Goal: Information Seeking & Learning: Learn about a topic

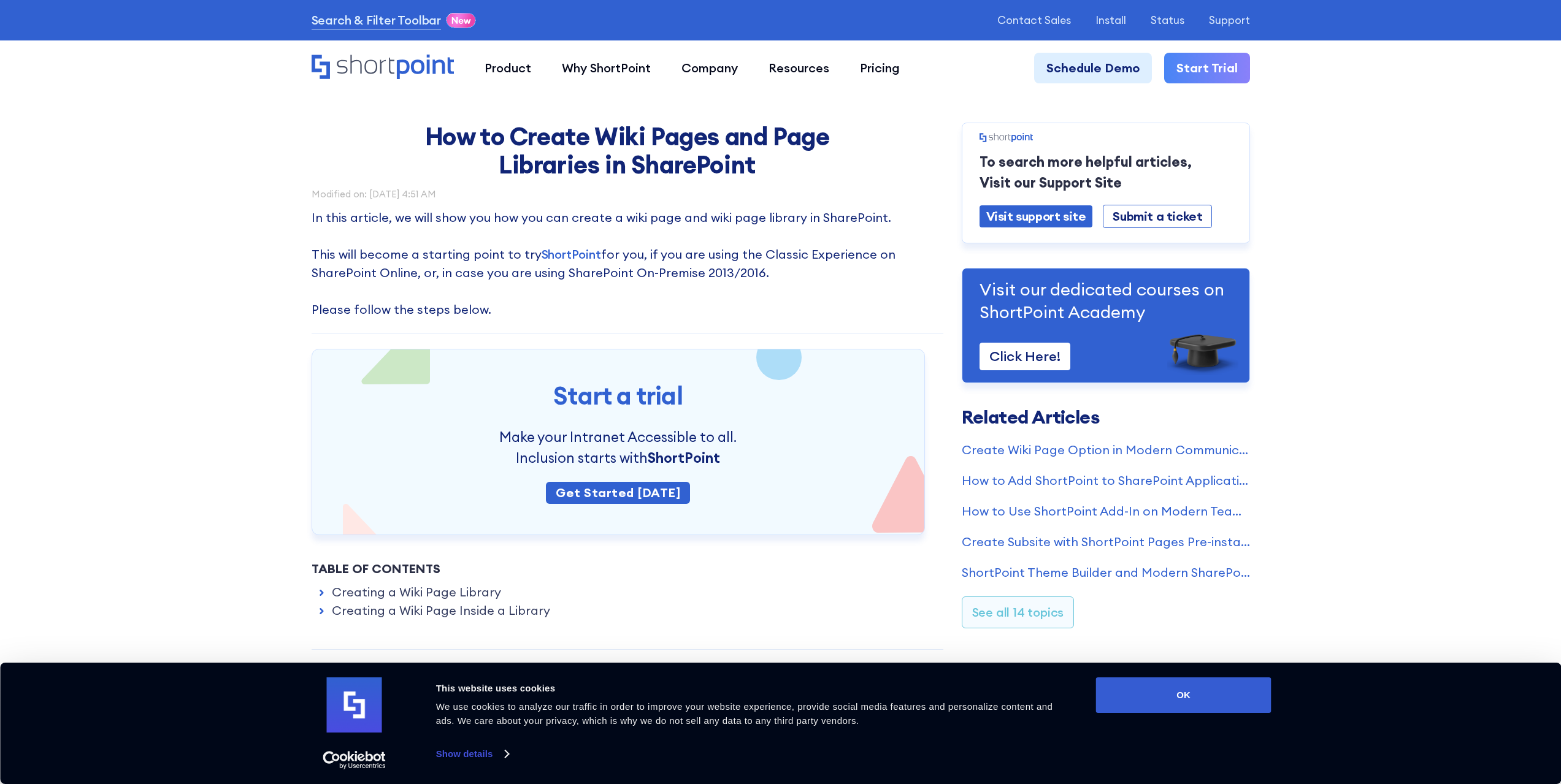
click at [1254, 719] on div "Consent Details [#IABV2SETTINGS#] About This website uses cookies We use cookie…" at bounding box center [780, 723] width 982 height 92
click at [1255, 710] on button "OK" at bounding box center [1184, 695] width 175 height 35
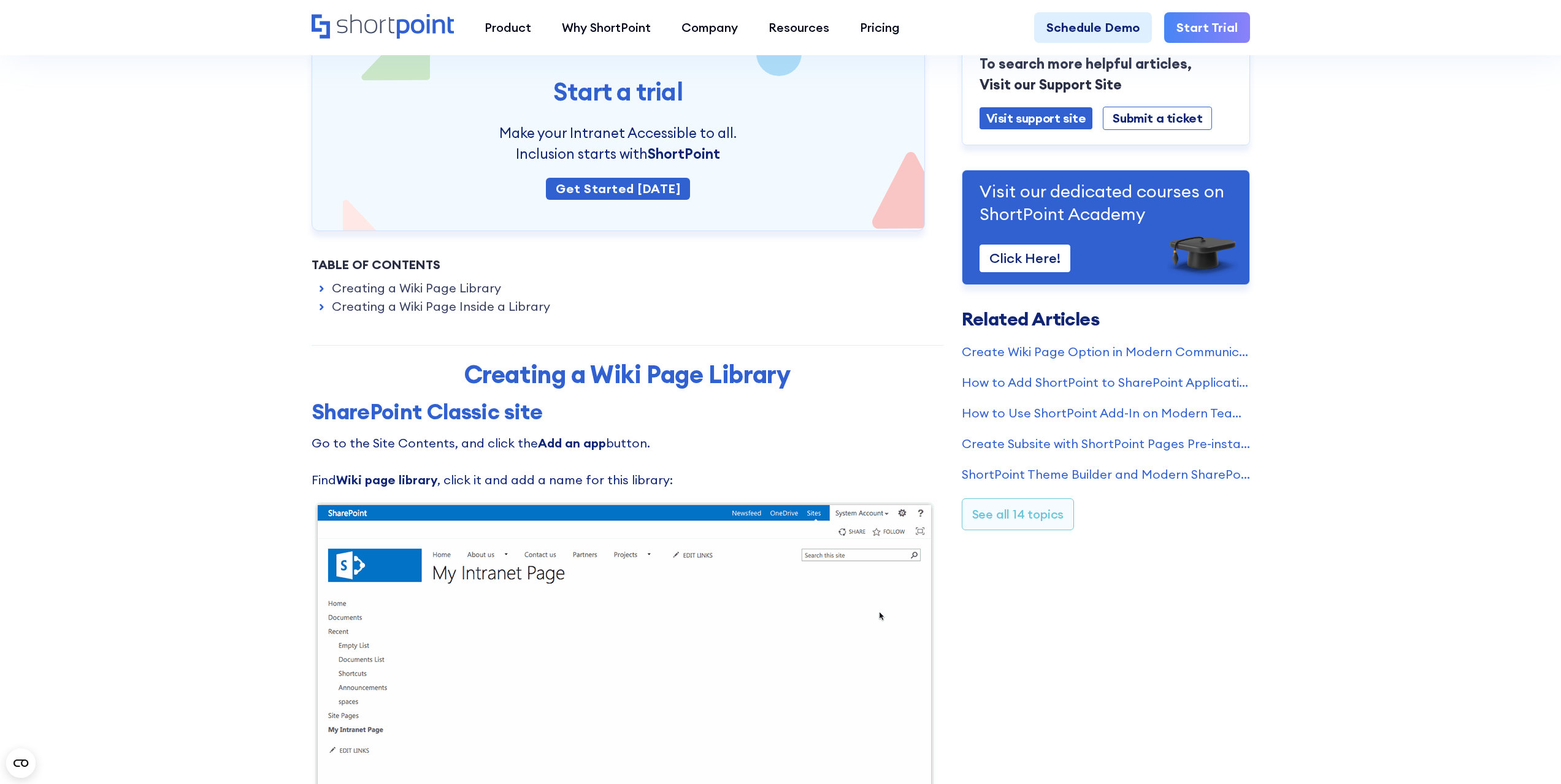
scroll to position [306, 0]
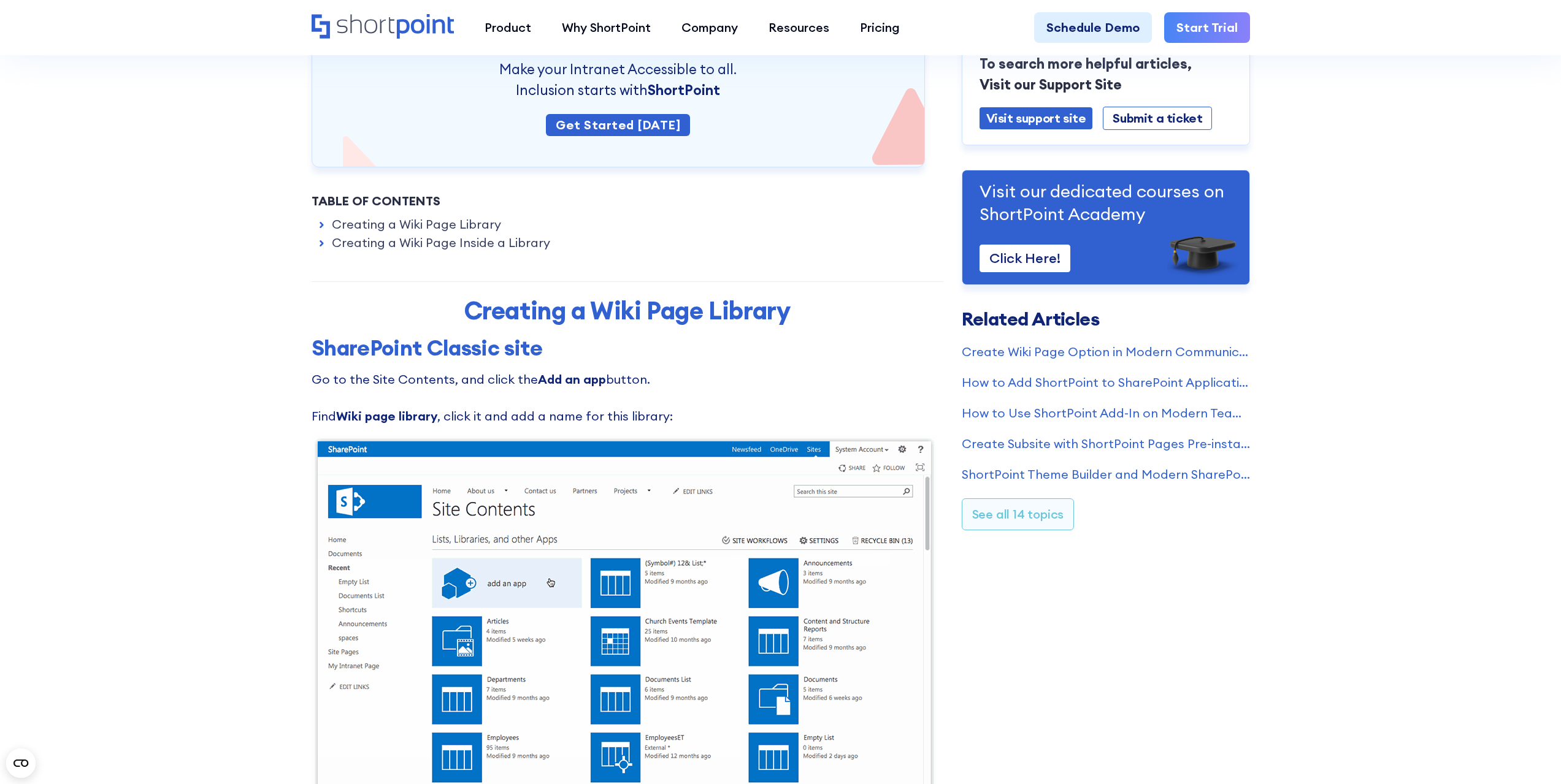
scroll to position [0, 0]
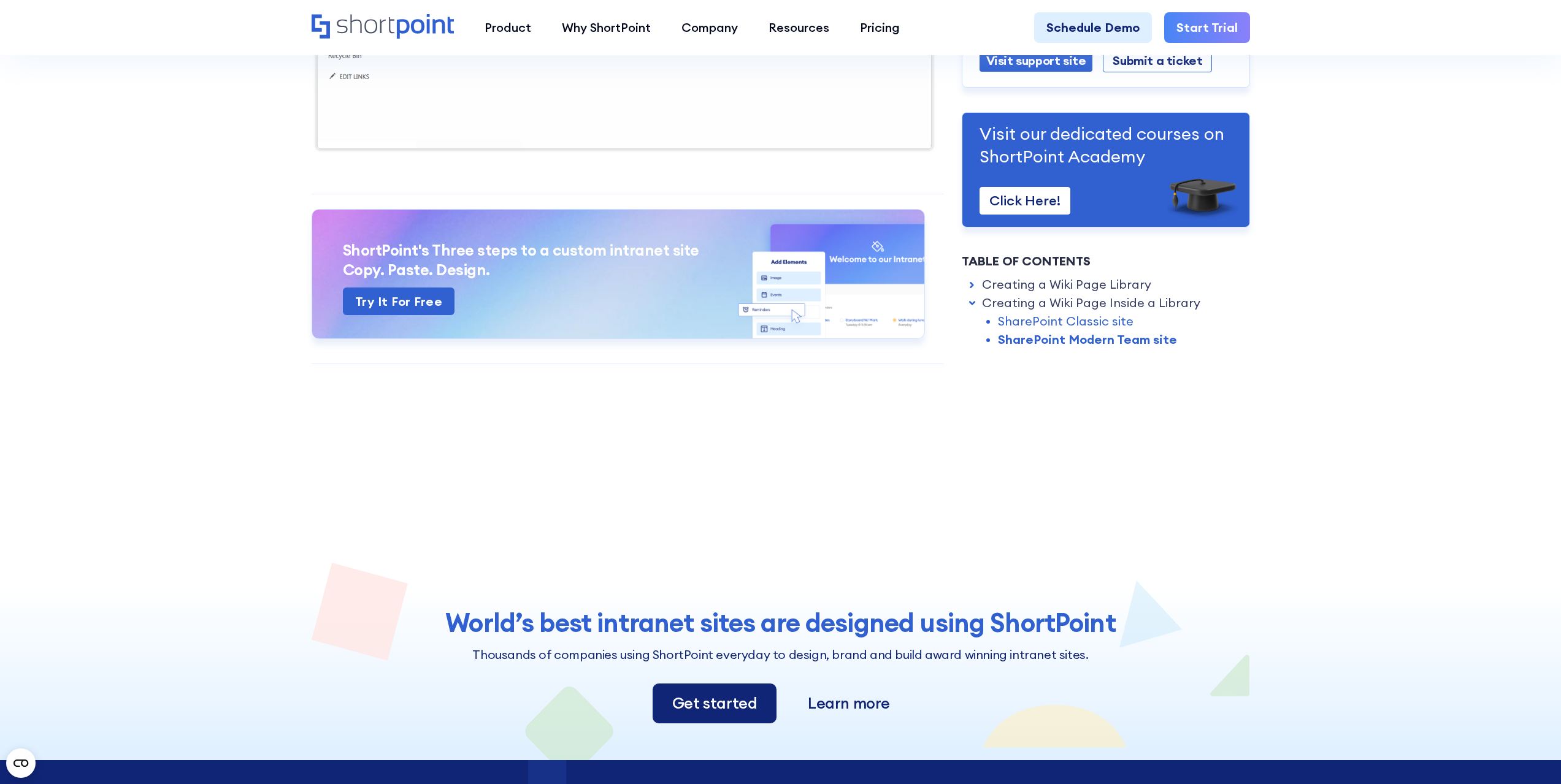
scroll to position [2943, 0]
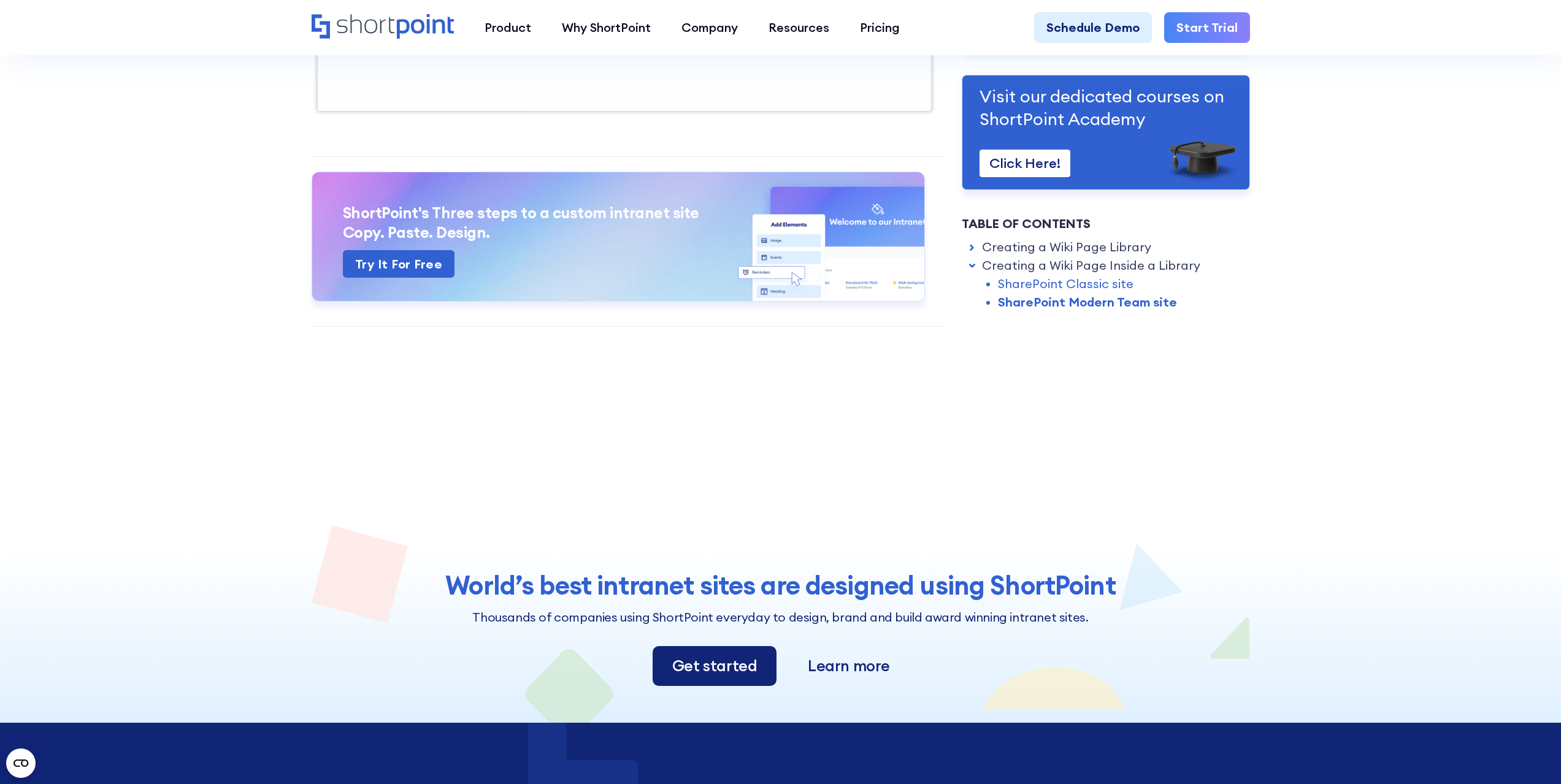
drag, startPoint x: 214, startPoint y: 423, endPoint x: 214, endPoint y: 412, distance: 11.0
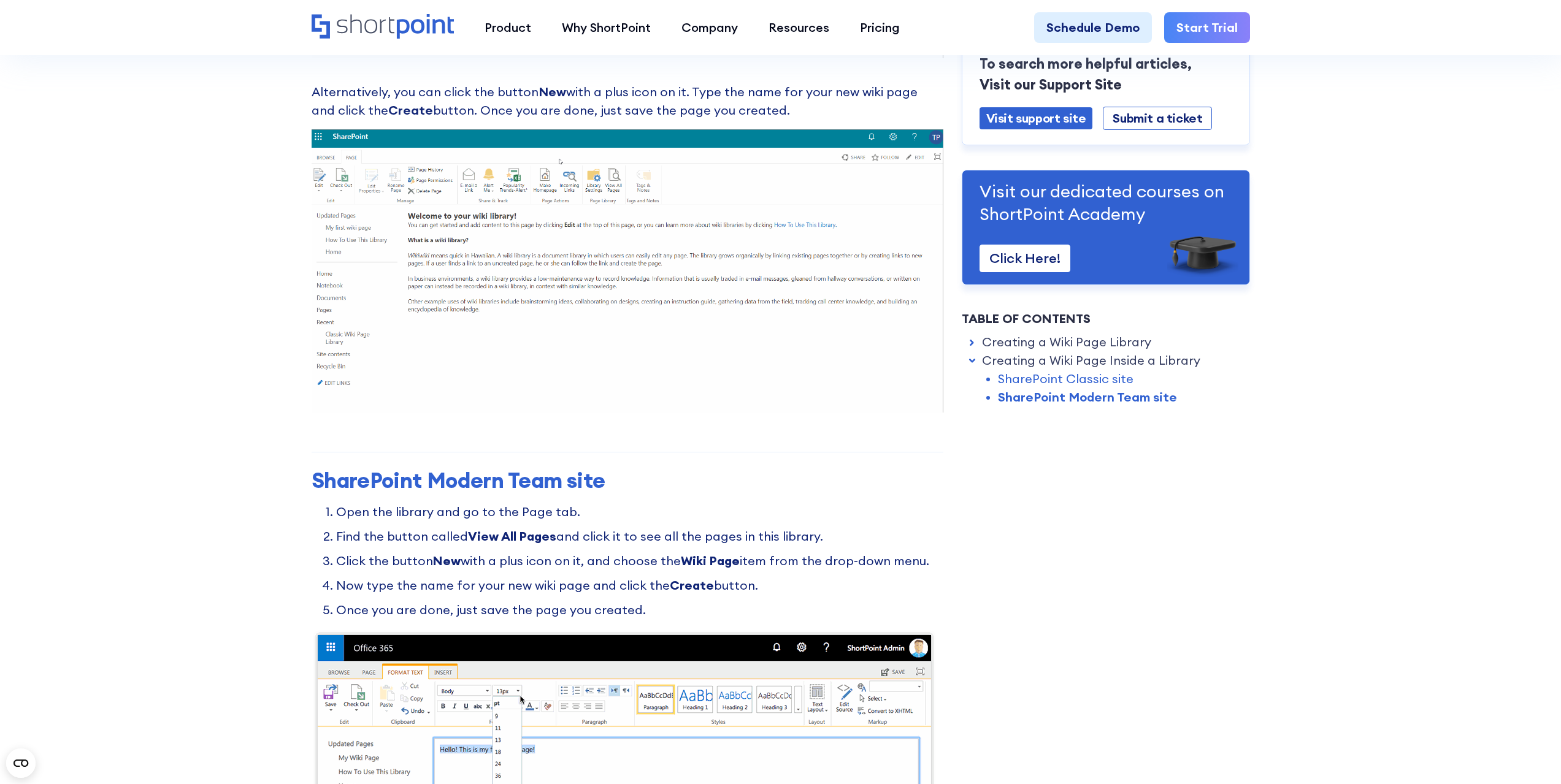
scroll to position [2024, 0]
